Goal: Information Seeking & Learning: Learn about a topic

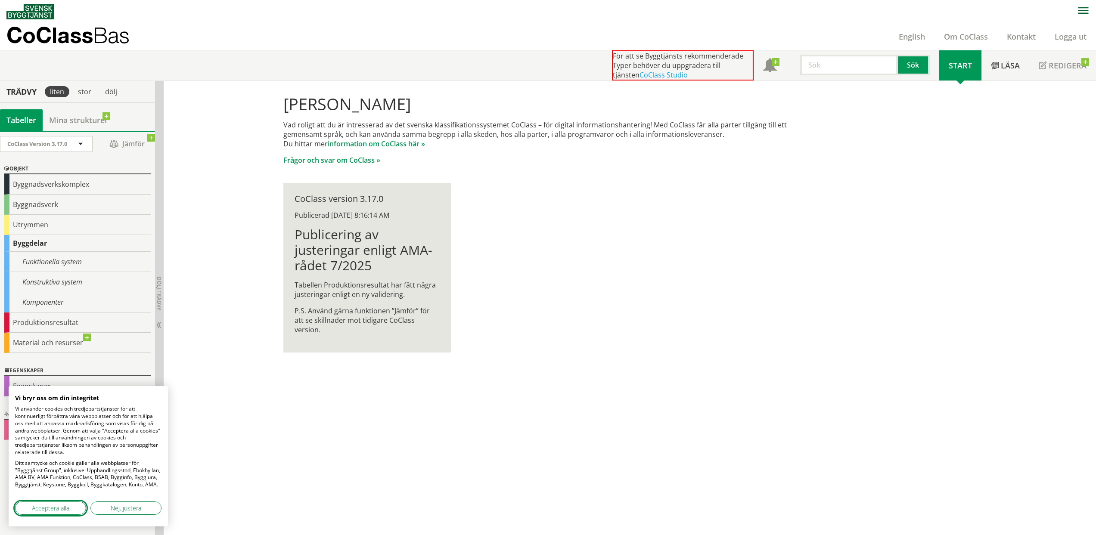
click at [52, 508] on span "Acceptera alla" at bounding box center [50, 508] width 37 height 9
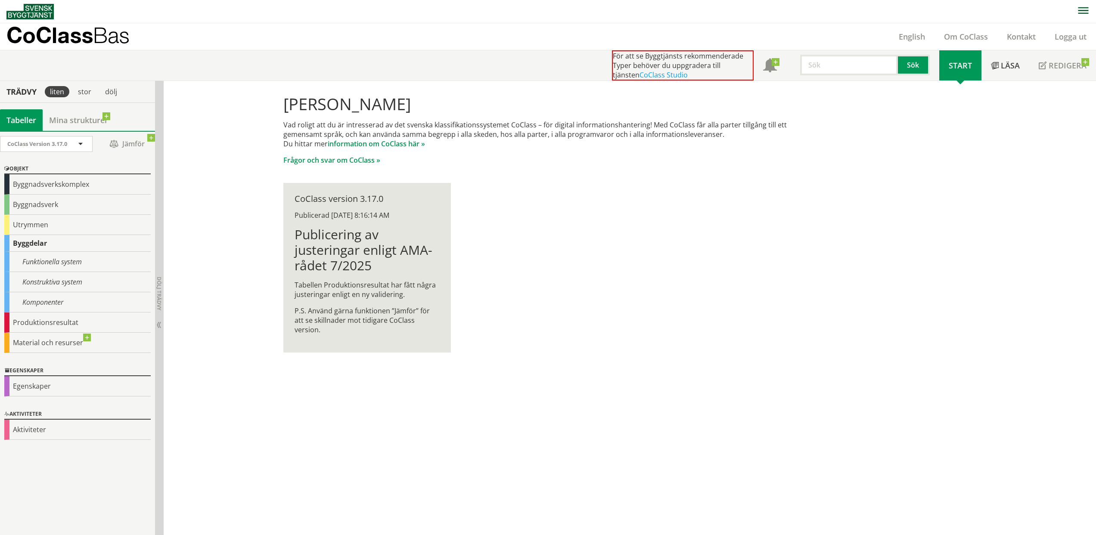
click at [196, 329] on div "[PERSON_NAME] Vad roligt att du är intresserad av det svenska klassifikationssy…" at bounding box center [630, 308] width 932 height 455
click at [66, 279] on div "Konstruktiva system" at bounding box center [77, 282] width 146 height 20
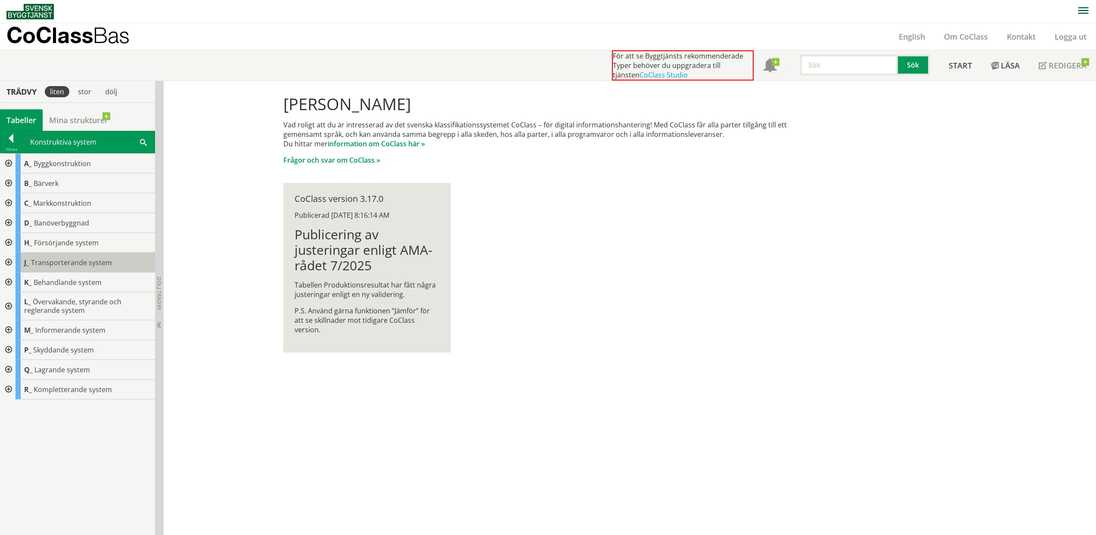
click at [69, 265] on span "Transporterande system" at bounding box center [71, 262] width 81 height 9
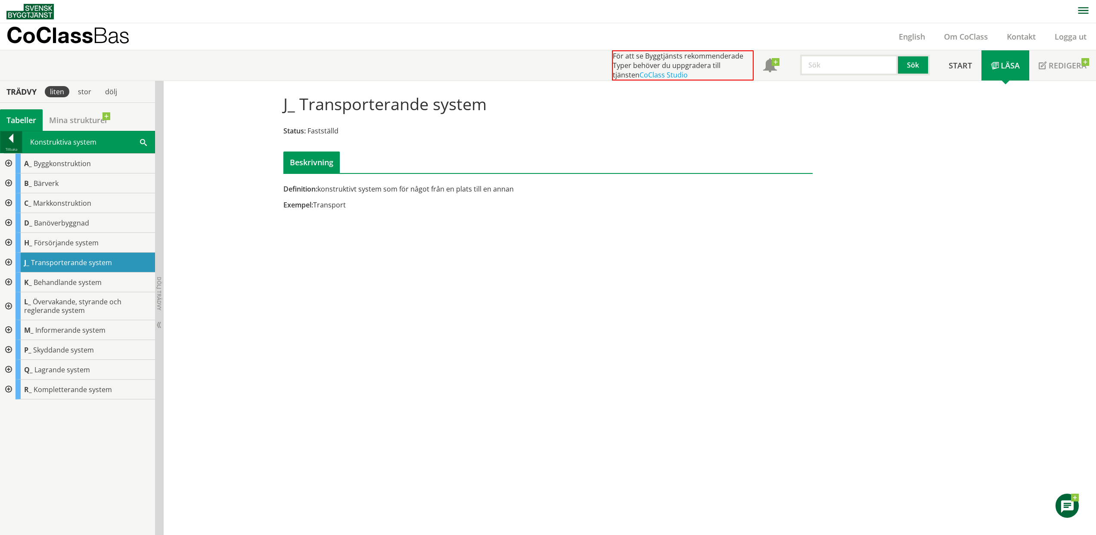
click at [20, 137] on div at bounding box center [11, 140] width 22 height 12
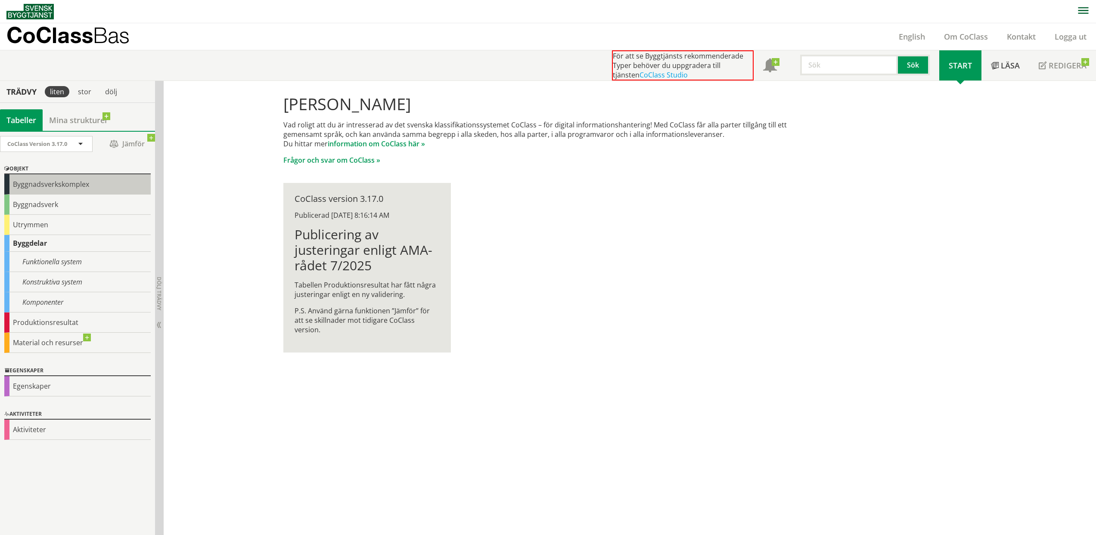
click at [76, 185] on div "Byggnadsverkskomplex" at bounding box center [77, 184] width 146 height 20
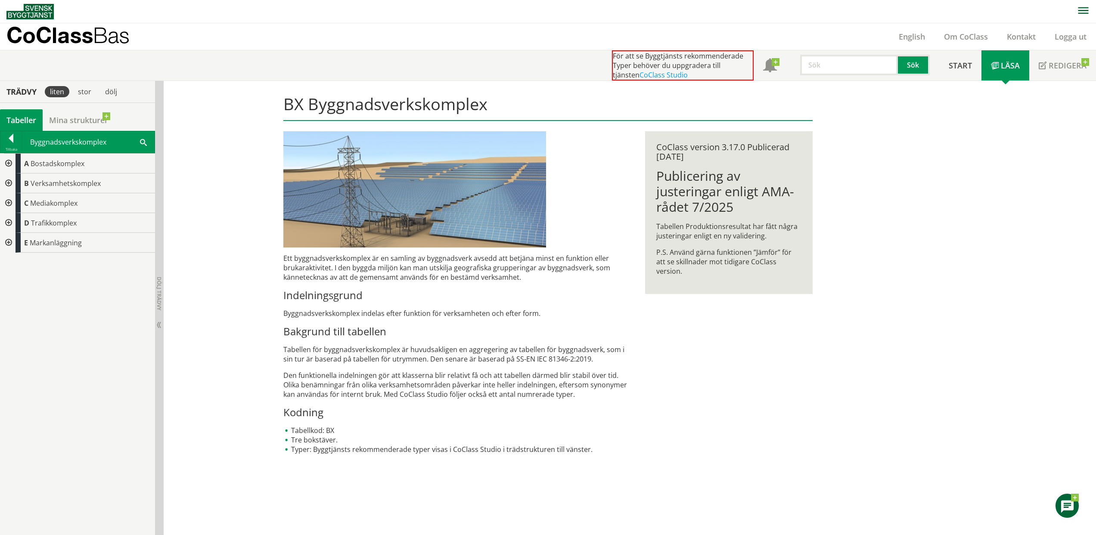
click at [22, 121] on div "Tabeller" at bounding box center [21, 120] width 43 height 22
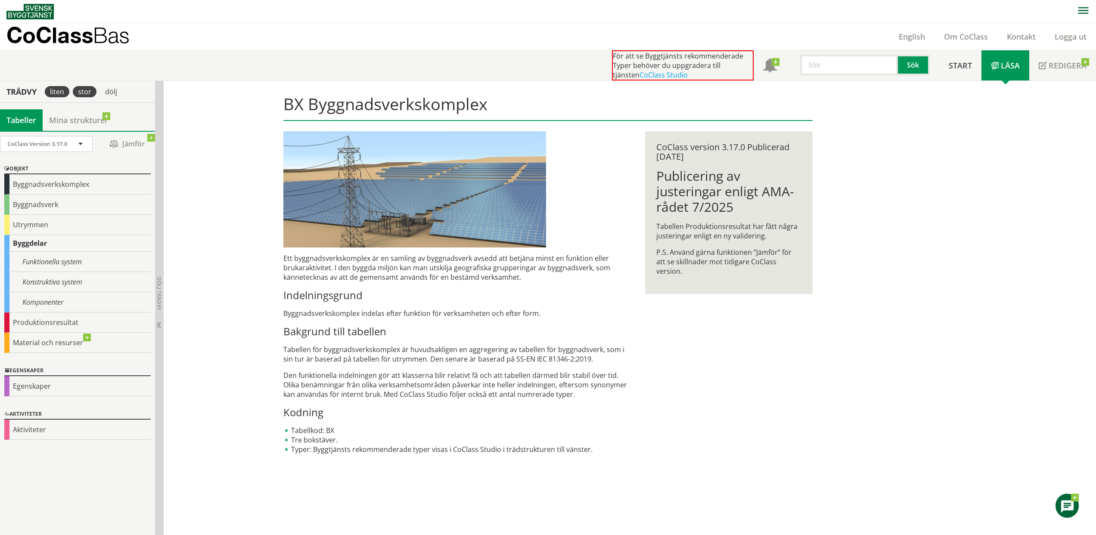
click at [88, 94] on div "stor" at bounding box center [85, 91] width 24 height 11
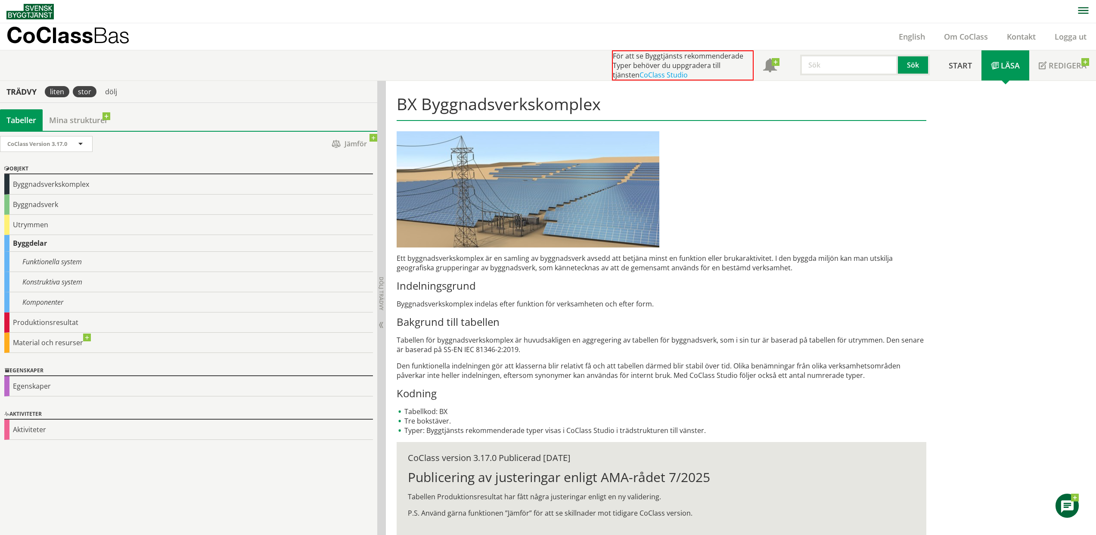
click at [58, 95] on div "liten" at bounding box center [57, 91] width 25 height 11
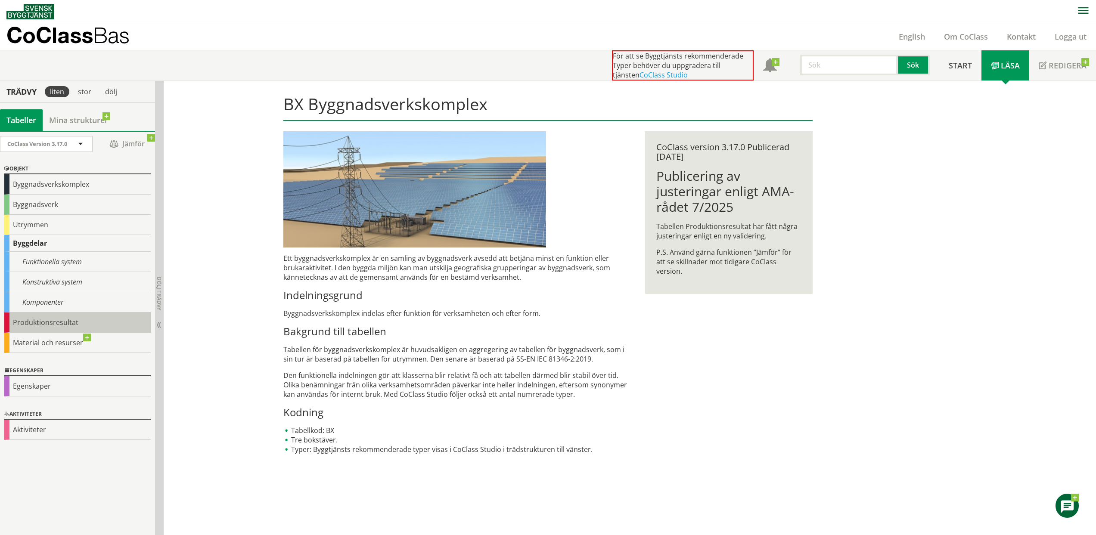
click at [66, 317] on div "Produktionsresultat" at bounding box center [77, 323] width 146 height 20
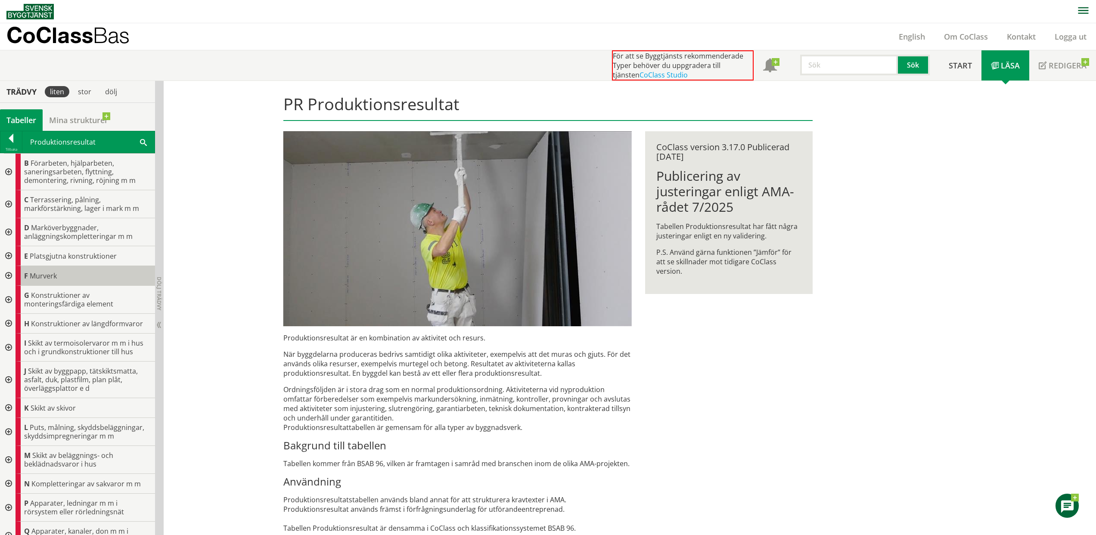
click at [86, 276] on div "F Murverk" at bounding box center [86, 276] width 140 height 20
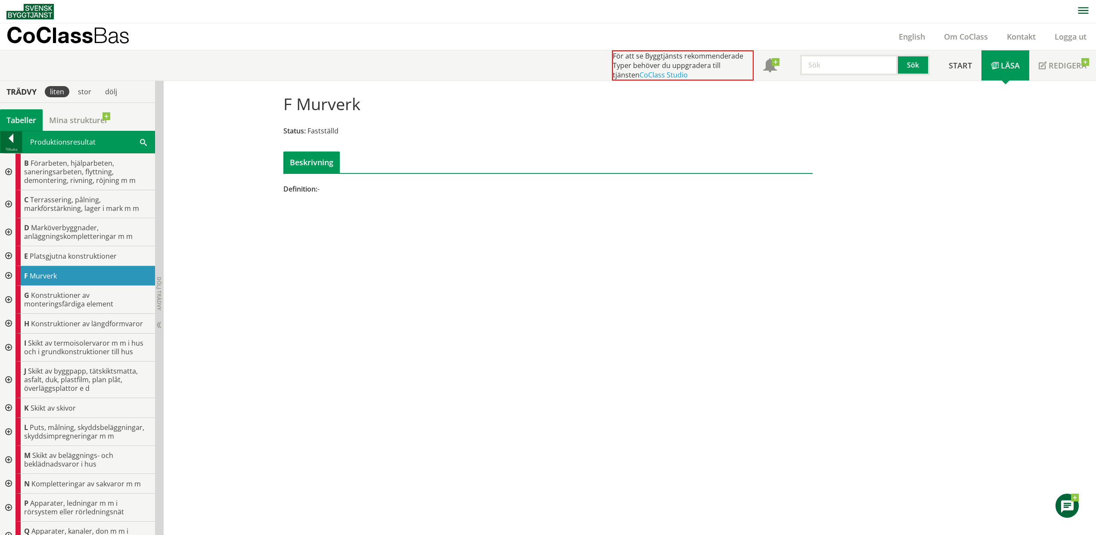
click at [14, 138] on div at bounding box center [11, 140] width 22 height 12
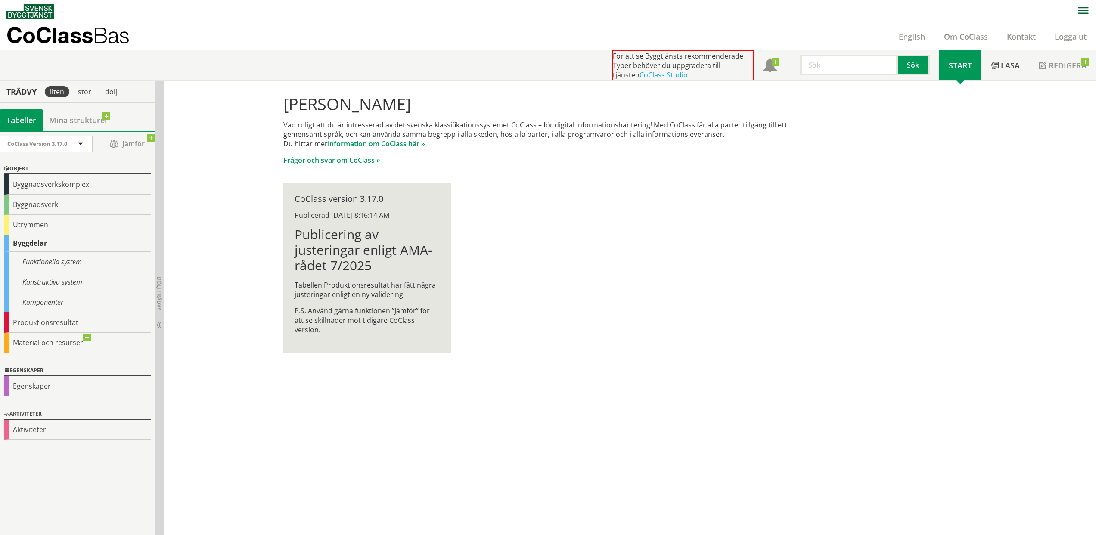
click at [43, 13] on img at bounding box center [29, 12] width 47 height 16
click at [975, 37] on link "Om CoClass" at bounding box center [966, 36] width 63 height 10
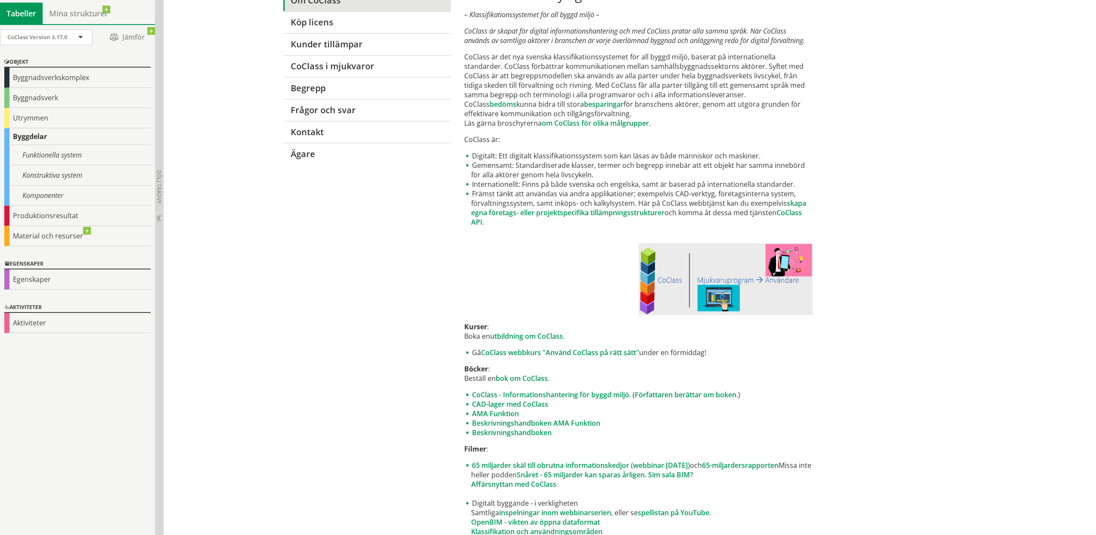
scroll to position [151, 0]
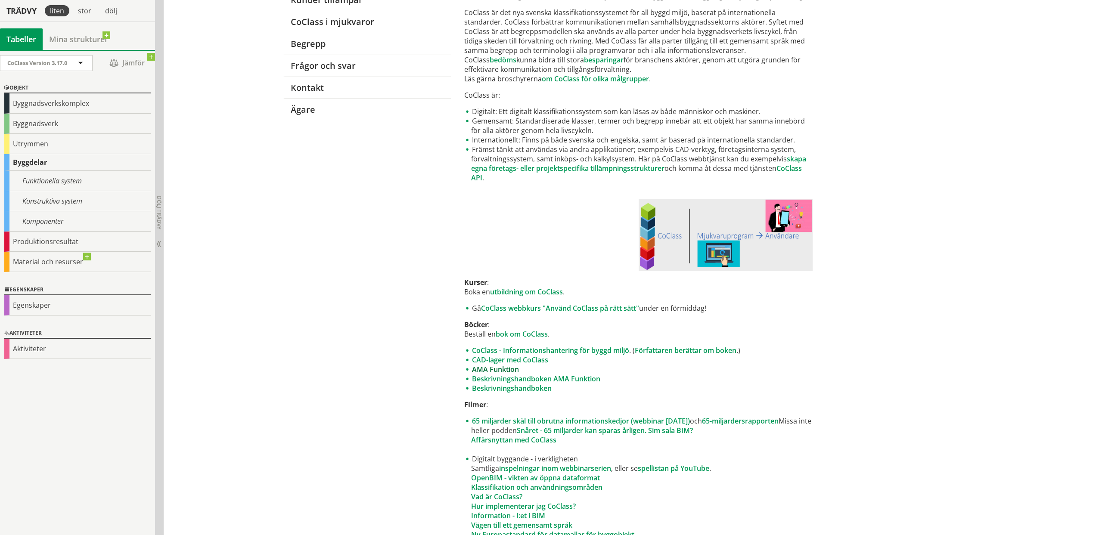
click at [506, 373] on link "AMA Funktion" at bounding box center [495, 369] width 47 height 9
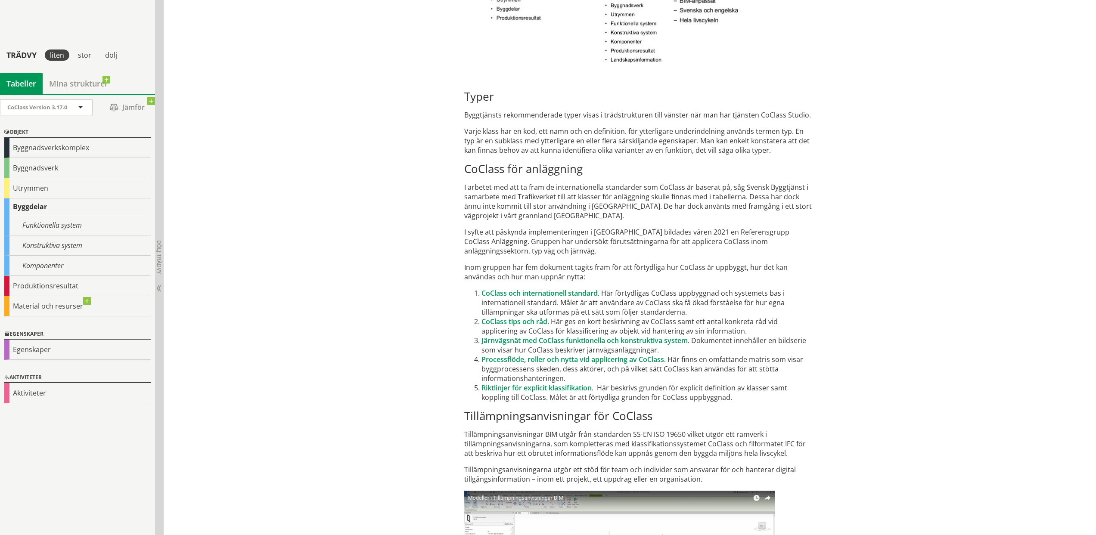
scroll to position [4965, 0]
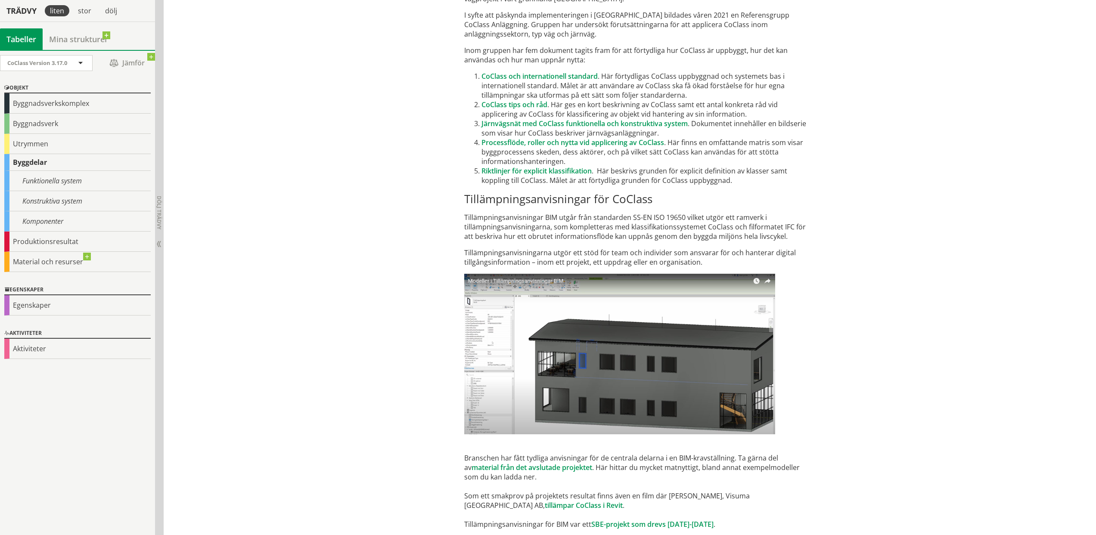
click at [597, 349] on img at bounding box center [619, 354] width 311 height 161
click at [517, 274] on img at bounding box center [619, 354] width 311 height 161
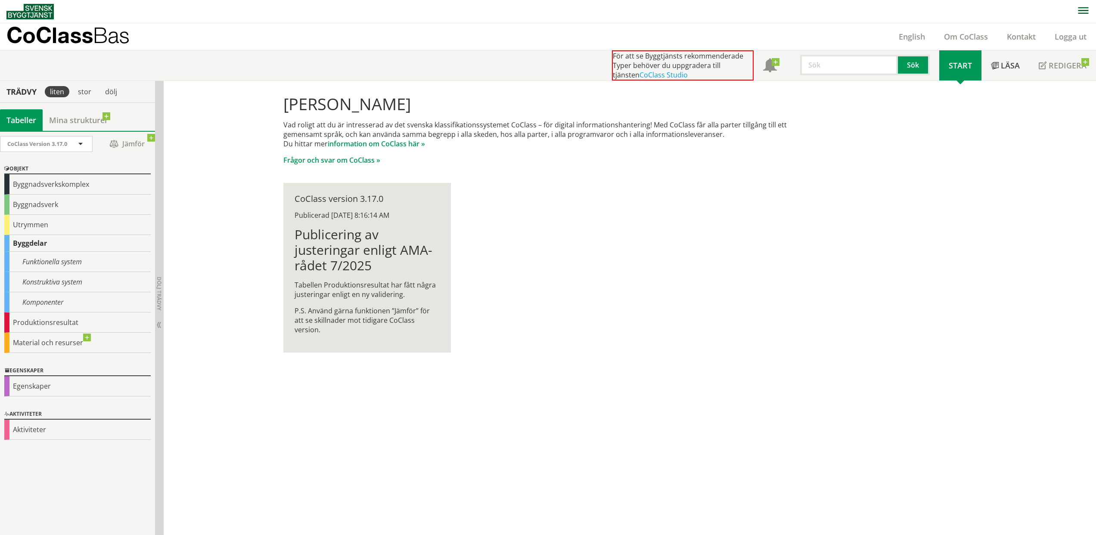
click at [69, 134] on div "CoClass Version 3.17.0 CoClass Version 3.17.0 CoClass Version 3.16.0 CoClass Ve…" at bounding box center [77, 333] width 155 height 404
click at [78, 116] on link "Mina strukturer" at bounding box center [79, 120] width 72 height 22
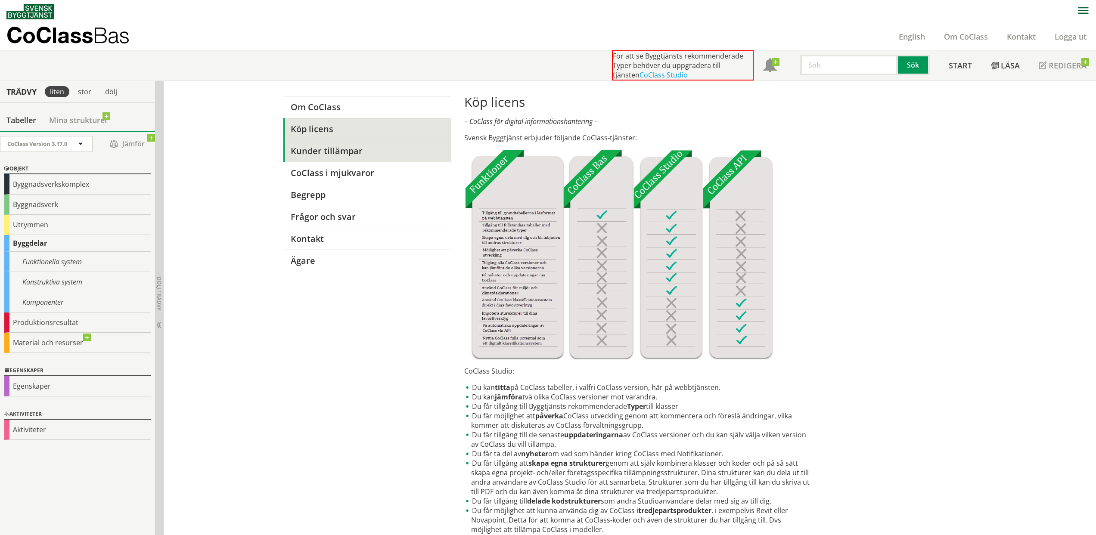
click at [313, 156] on link "Kunder tillämpar" at bounding box center [367, 151] width 168 height 22
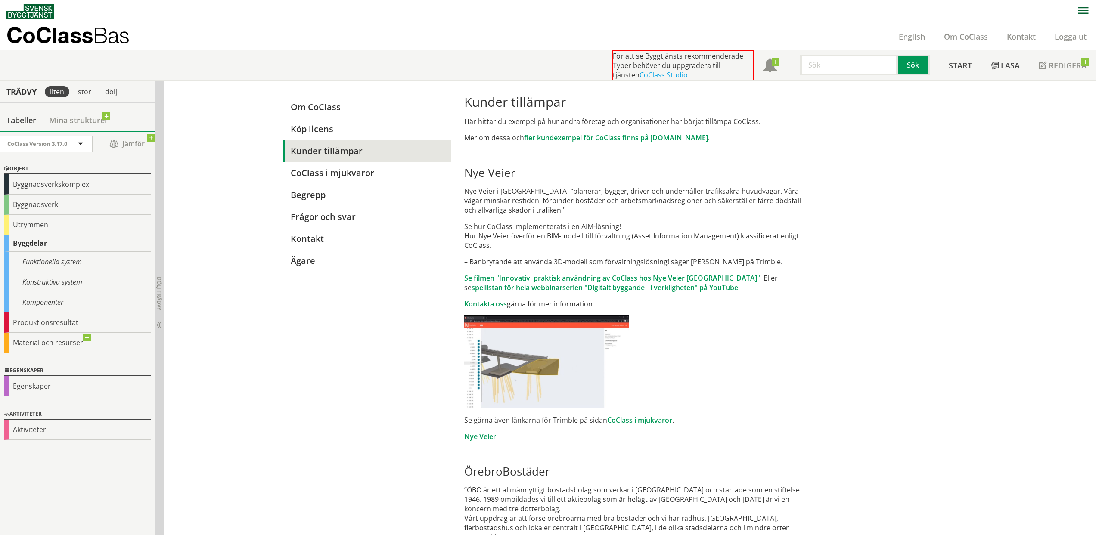
click at [41, 19] on img at bounding box center [29, 12] width 47 height 16
